Goal: Task Accomplishment & Management: Manage account settings

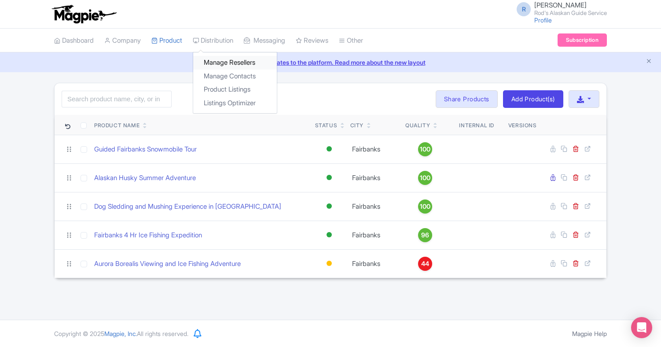
click at [225, 61] on link "Manage Resellers" at bounding box center [235, 63] width 84 height 14
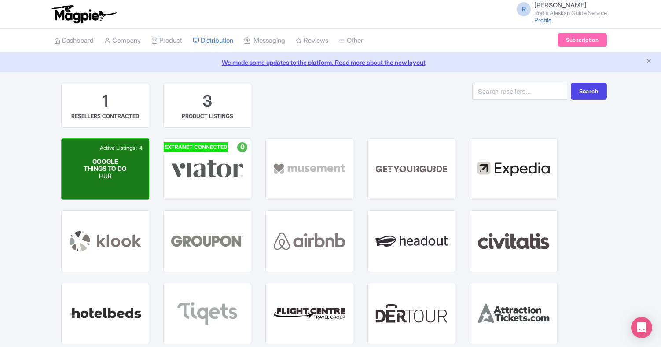
click at [110, 165] on span "GOOGLE THINGS TO DO" at bounding box center [105, 164] width 43 height 15
